Goal: Task Accomplishment & Management: Use online tool/utility

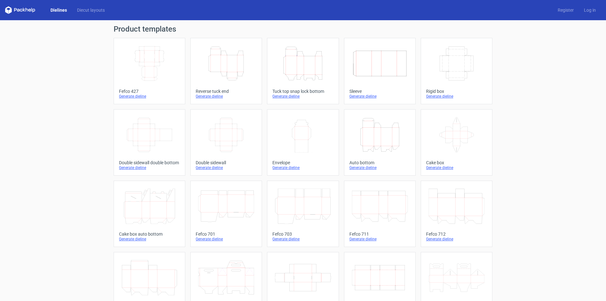
click at [239, 69] on icon "Height Depth Width" at bounding box center [226, 63] width 56 height 35
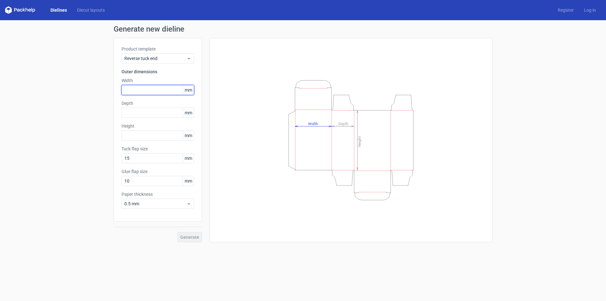
click at [138, 90] on input "text" at bounding box center [158, 90] width 73 height 10
paste input "55175"
click at [129, 90] on input "55175" at bounding box center [158, 90] width 73 height 10
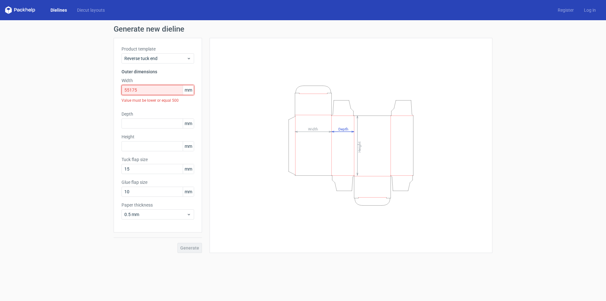
click at [129, 89] on input "55175" at bounding box center [158, 90] width 73 height 10
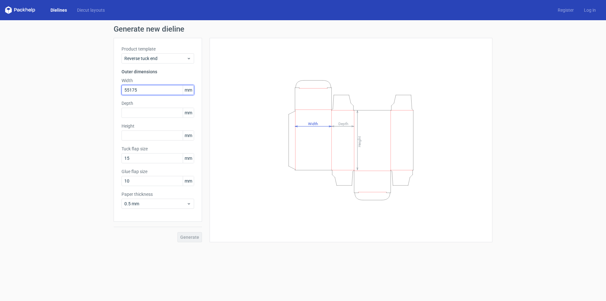
drag, startPoint x: 139, startPoint y: 90, endPoint x: 129, endPoint y: 90, distance: 9.8
click at [129, 90] on input "55175" at bounding box center [158, 90] width 73 height 10
click at [131, 90] on input "55" at bounding box center [158, 90] width 73 height 10
type input "55"
click at [141, 109] on input "text" at bounding box center [158, 113] width 73 height 10
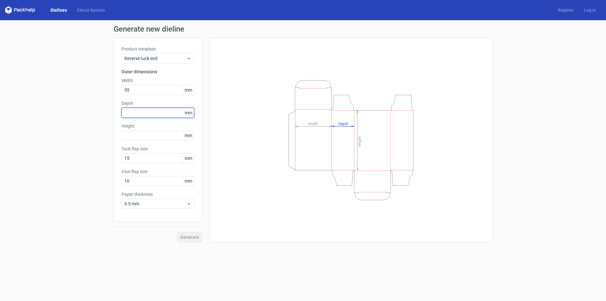
paste input "55175"
drag, startPoint x: 145, startPoint y: 111, endPoint x: 85, endPoint y: 111, distance: 60.0
click at [85, 111] on div "Generate new dieline Product template Reverse tuck end Outer dimensions Width 5…" at bounding box center [303, 133] width 606 height 227
type input "55"
click at [141, 137] on input "text" at bounding box center [158, 135] width 73 height 10
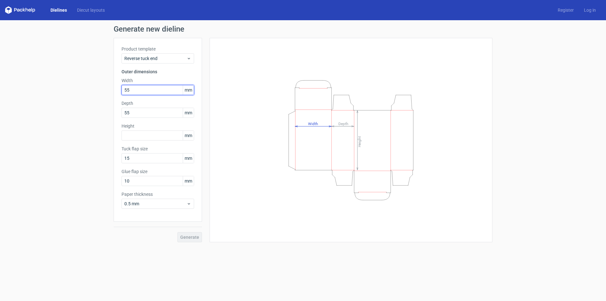
drag, startPoint x: 136, startPoint y: 91, endPoint x: 111, endPoint y: 91, distance: 25.3
click at [111, 91] on div "Generate new dieline Product template Reverse tuck end Outer dimensions Width 5…" at bounding box center [303, 133] width 606 height 227
click at [134, 88] on input "55" at bounding box center [158, 90] width 73 height 10
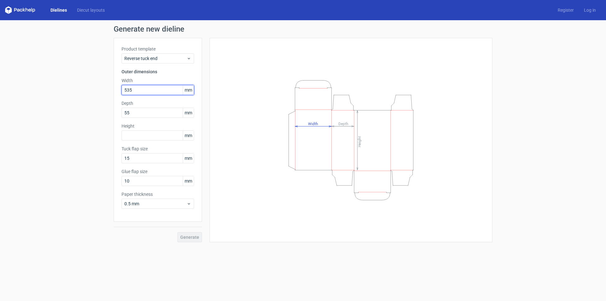
drag, startPoint x: 134, startPoint y: 89, endPoint x: 123, endPoint y: 90, distance: 10.2
click at [123, 90] on input "535" at bounding box center [158, 90] width 73 height 10
type input "54"
drag, startPoint x: 137, startPoint y: 114, endPoint x: 123, endPoint y: 115, distance: 13.9
click at [123, 115] on input "55" at bounding box center [158, 113] width 73 height 10
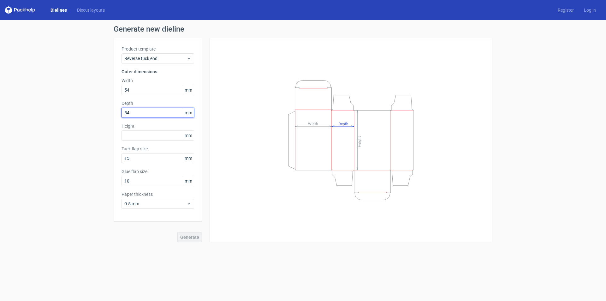
type input "54"
drag, startPoint x: 124, startPoint y: 86, endPoint x: 109, endPoint y: 86, distance: 15.2
click at [109, 86] on div "Generate new dieline Product template Reverse tuck end Outer dimensions Width 5…" at bounding box center [303, 133] width 606 height 227
type input "53"
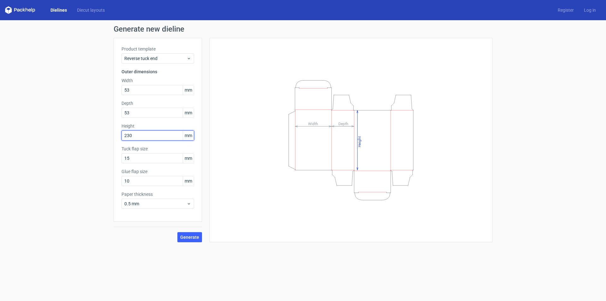
type input "230"
click at [177, 232] on button "Generate" at bounding box center [189, 237] width 25 height 10
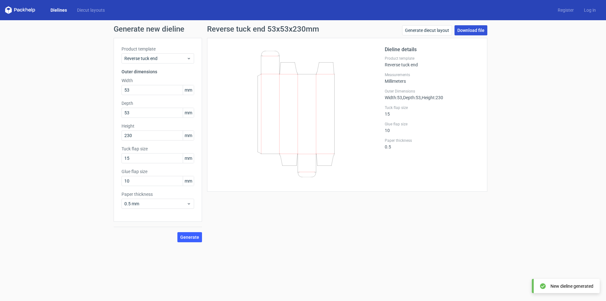
click at [474, 28] on link "Download file" at bounding box center [471, 30] width 33 height 10
